Goal: Task Accomplishment & Management: Complete application form

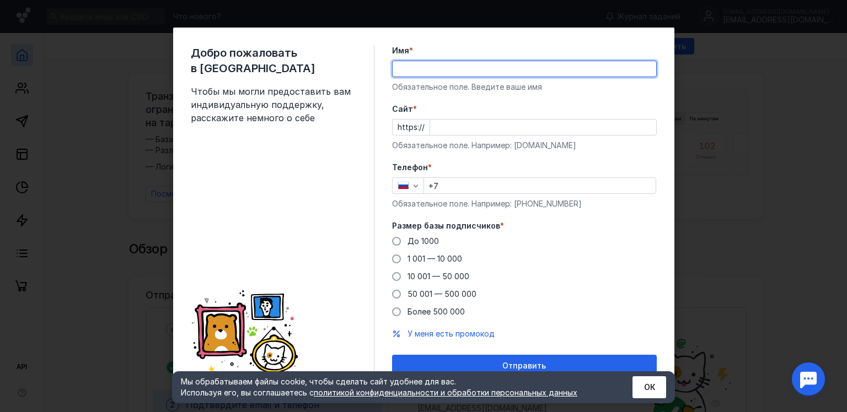
click at [479, 71] on input "Имя *" at bounding box center [525, 68] width 264 height 15
type input "C"
type input "Сыроварня Альдини"
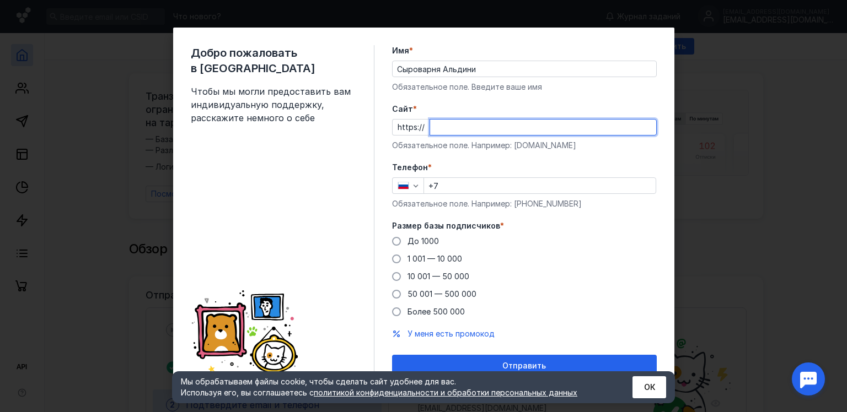
click at [446, 130] on input "Cайт *" at bounding box center [543, 127] width 226 height 15
type input "ц"
type input "[DOMAIN_NAME]"
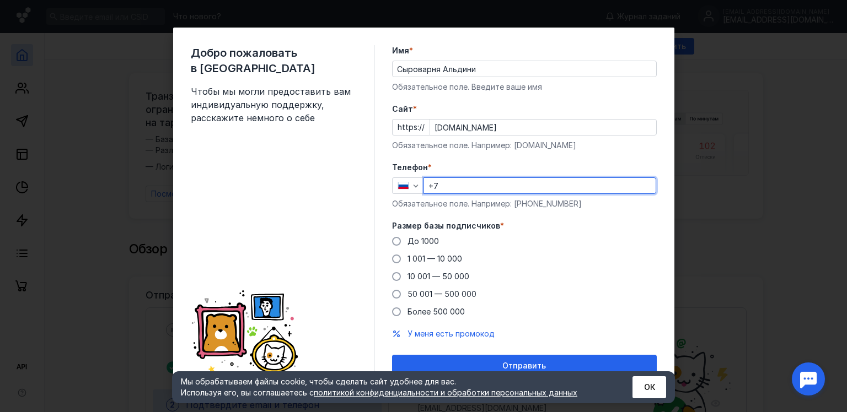
click at [447, 181] on input "+7" at bounding box center [540, 185] width 232 height 15
type input "[PHONE_NUMBER]"
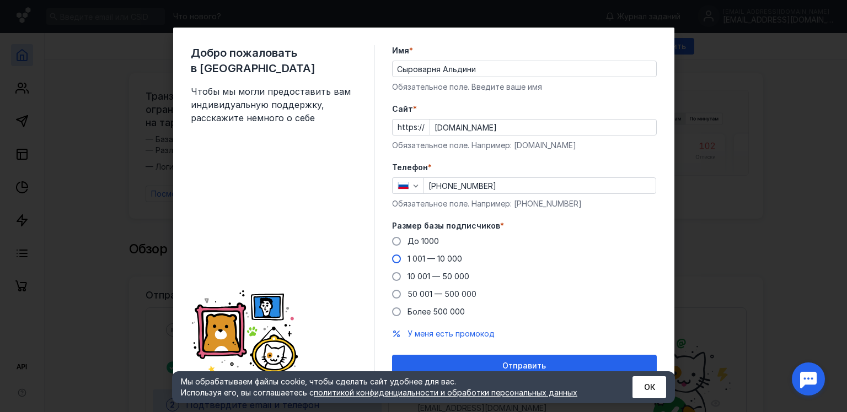
click at [392, 258] on span at bounding box center [396, 259] width 9 height 9
click at [0, 0] on input "1 001 — 10 000" at bounding box center [0, 0] width 0 height 0
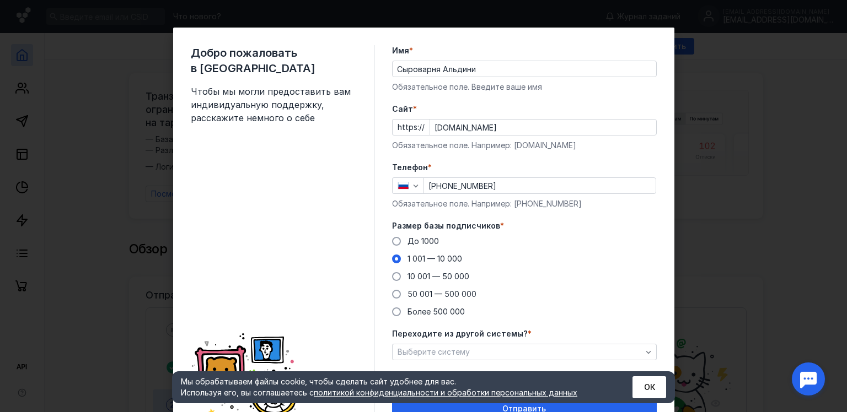
scroll to position [53, 0]
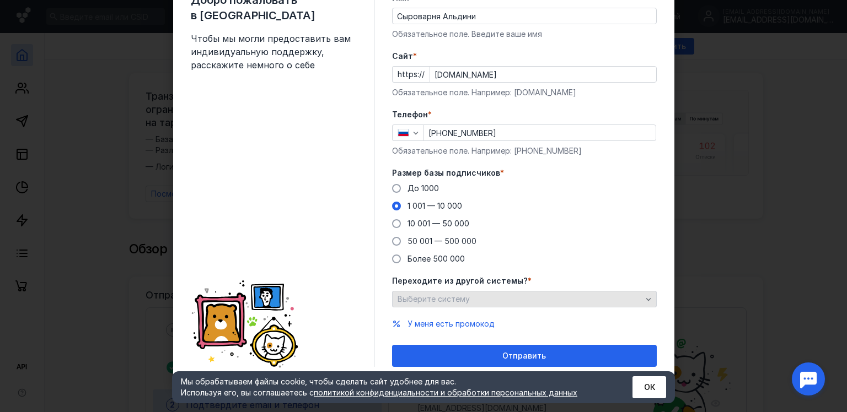
click at [444, 299] on span "Выберите систему" at bounding box center [434, 298] width 72 height 9
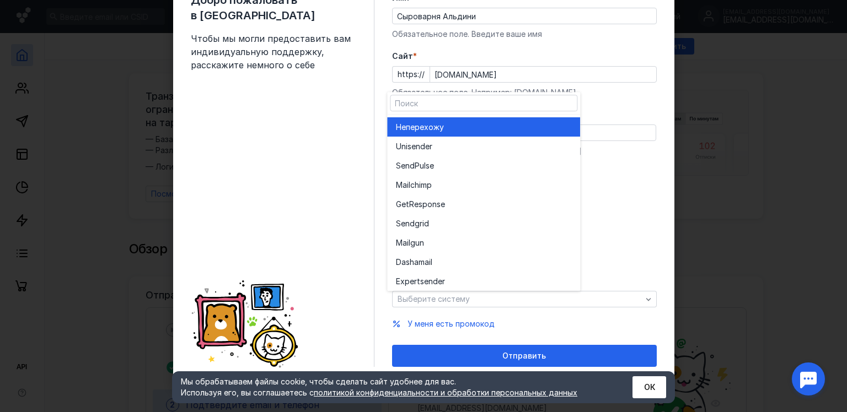
click at [440, 122] on span "перехожу" at bounding box center [425, 127] width 38 height 11
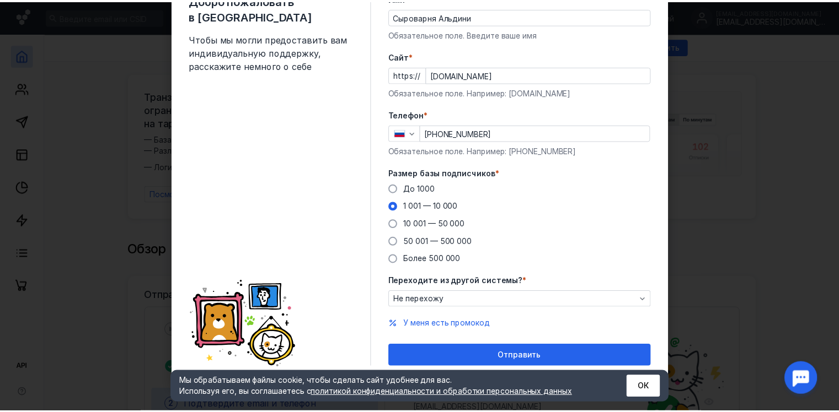
scroll to position [52, 0]
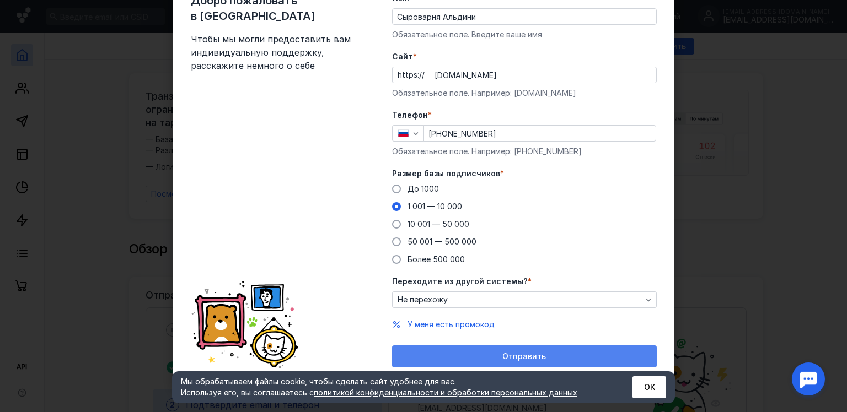
click at [479, 354] on div "Отправить" at bounding box center [525, 356] width 254 height 9
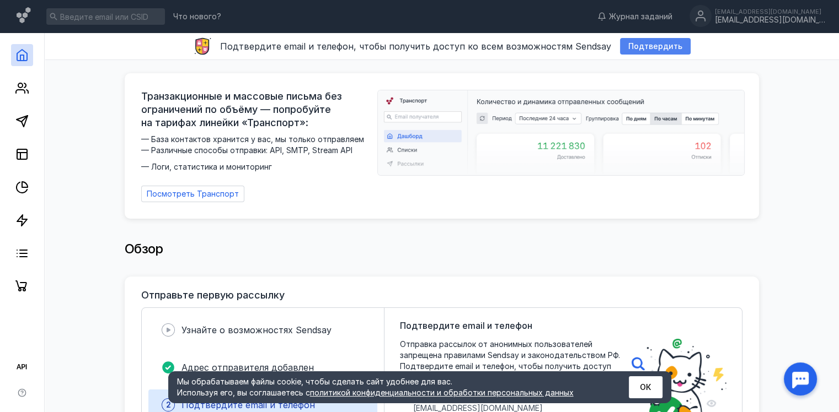
click at [633, 45] on span "Подтвердить" at bounding box center [655, 46] width 54 height 9
